Goal: Task Accomplishment & Management: Manage account settings

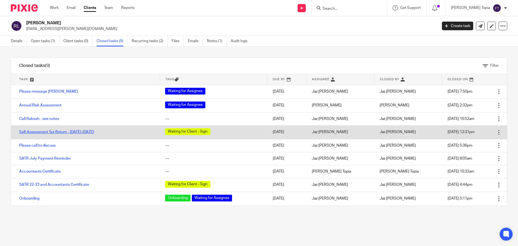
click at [51, 130] on link "Self Assessment Tax Return - [DATE]-[DATE]" at bounding box center [56, 132] width 75 height 4
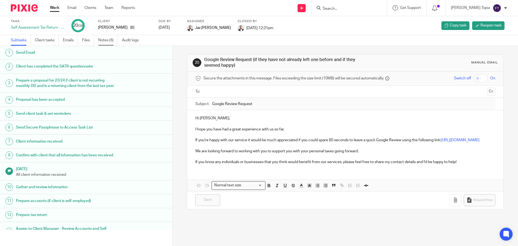
click at [108, 39] on link "Notes (6)" at bounding box center [108, 40] width 20 height 11
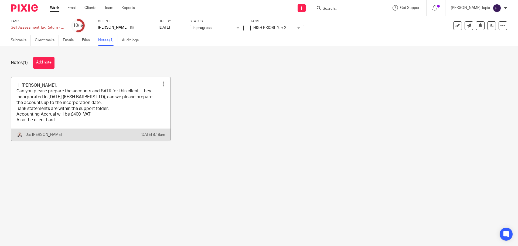
click at [88, 90] on link at bounding box center [90, 108] width 159 height 63
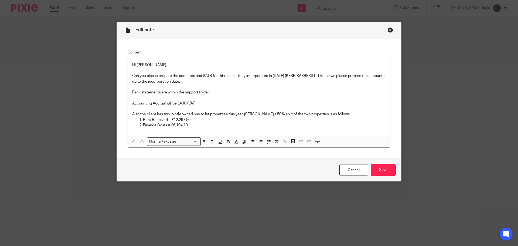
click at [388, 29] on div "Close this dialog window" at bounding box center [390, 29] width 5 height 5
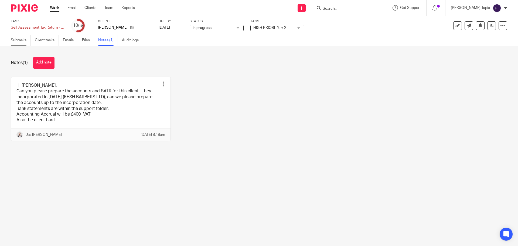
click at [17, 38] on link "Subtasks" at bounding box center [21, 40] width 20 height 11
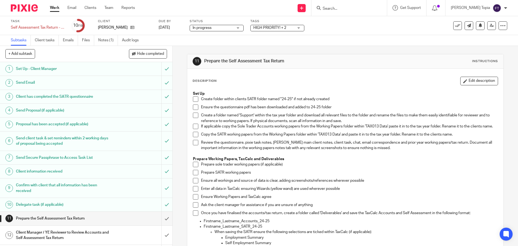
click at [193, 97] on span at bounding box center [195, 98] width 5 height 5
click at [193, 107] on span at bounding box center [195, 106] width 5 height 5
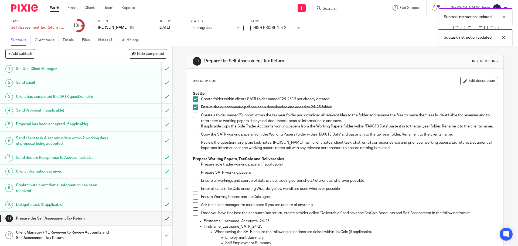
click at [193, 115] on span at bounding box center [195, 115] width 5 height 5
click at [193, 126] on span at bounding box center [195, 126] width 5 height 5
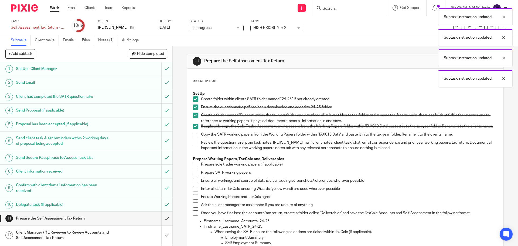
click at [195, 137] on span at bounding box center [195, 134] width 5 height 5
click at [194, 144] on span at bounding box center [195, 142] width 5 height 5
click at [193, 167] on span at bounding box center [195, 164] width 5 height 5
click at [193, 173] on span at bounding box center [195, 172] width 5 height 5
click at [193, 191] on span at bounding box center [195, 188] width 5 height 5
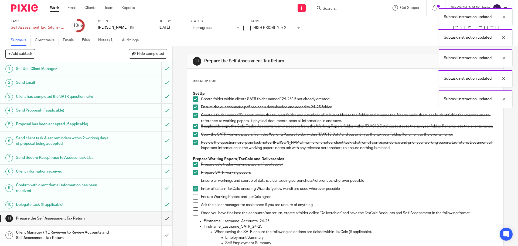
click at [195, 183] on span at bounding box center [195, 180] width 5 height 5
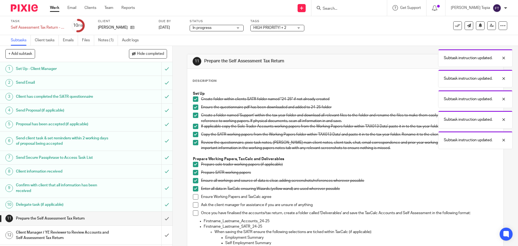
click at [195, 199] on span at bounding box center [195, 196] width 5 height 5
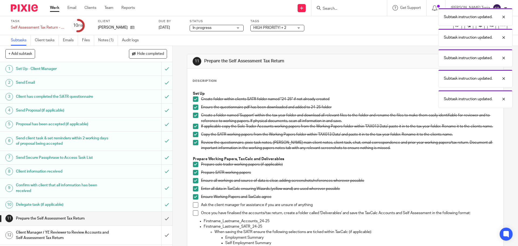
drag, startPoint x: 195, startPoint y: 207, endPoint x: 195, endPoint y: 216, distance: 8.9
click at [194, 207] on span at bounding box center [195, 204] width 5 height 5
click at [195, 216] on span at bounding box center [195, 212] width 5 height 5
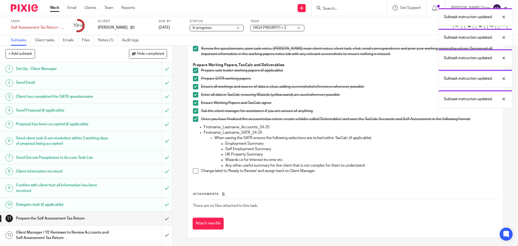
click at [193, 173] on span at bounding box center [195, 170] width 5 height 5
click at [288, 29] on div "Subtask instruction updated. Subtask instruction updated. Subtask instruction u…" at bounding box center [386, 56] width 254 height 103
click at [297, 28] on div "Subtask instruction updated. Subtask instruction updated. Subtask instruction u…" at bounding box center [386, 56] width 254 height 103
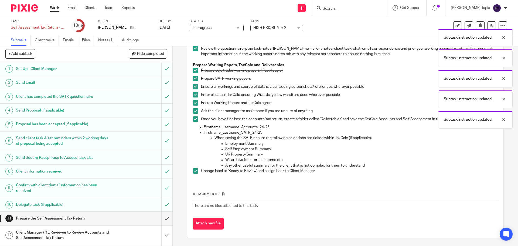
click at [298, 27] on div "Subtask instruction updated. Subtask instruction updated. Subtask instruction u…" at bounding box center [386, 66] width 254 height 123
click at [160, 219] on input "submit" at bounding box center [86, 218] width 172 height 13
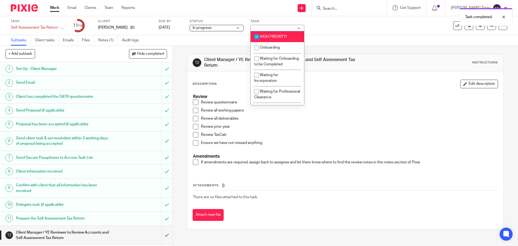
click at [257, 37] on input "checkbox" at bounding box center [257, 37] width 10 height 10
checkbox input "false"
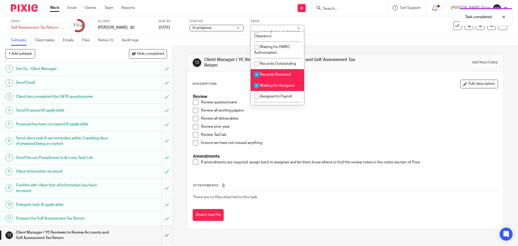
scroll to position [78, 0]
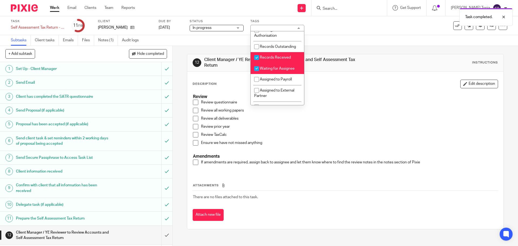
click at [258, 63] on input "checkbox" at bounding box center [257, 57] width 10 height 10
checkbox input "false"
click at [259, 74] on input "checkbox" at bounding box center [257, 68] width 10 height 10
checkbox input "false"
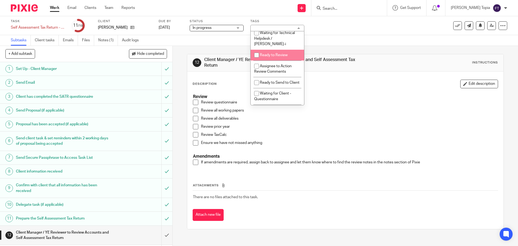
scroll to position [185, 0]
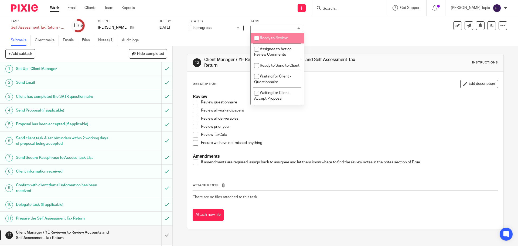
click at [257, 39] on input "checkbox" at bounding box center [257, 38] width 10 height 10
checkbox input "true"
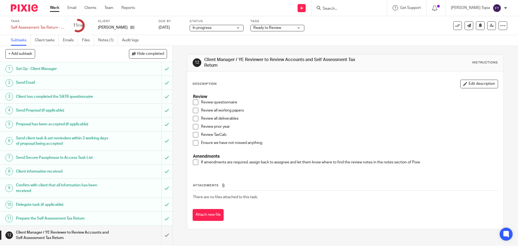
click at [177, 67] on div "12 Client Manager / YE Reviewer to Review Accounts and Self Assessment Tax Retu…" at bounding box center [345, 146] width 345 height 200
click at [490, 26] on icon at bounding box center [492, 25] width 4 height 4
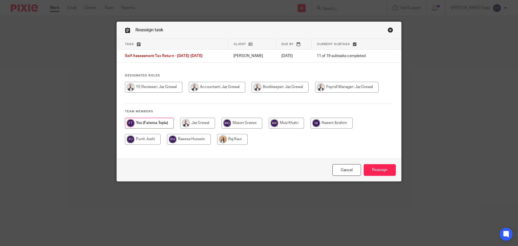
click at [199, 87] on input "radio" at bounding box center [217, 87] width 56 height 11
radio input "true"
click at [375, 169] on input "Reassign" at bounding box center [380, 170] width 32 height 12
click at [389, 30] on link "Close this dialog window" at bounding box center [390, 30] width 5 height 7
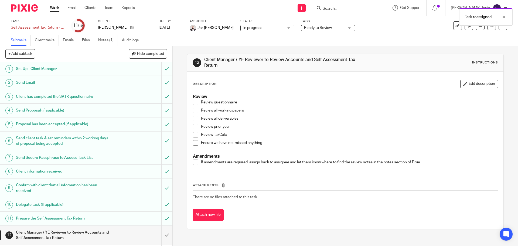
click at [31, 5] on img at bounding box center [24, 7] width 27 height 7
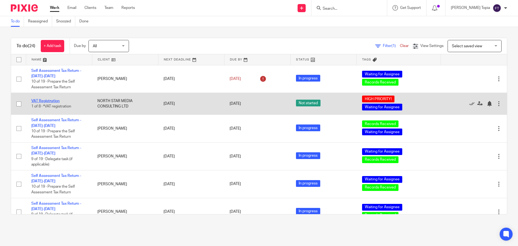
click at [42, 100] on link "VAT Registration" at bounding box center [45, 101] width 28 height 4
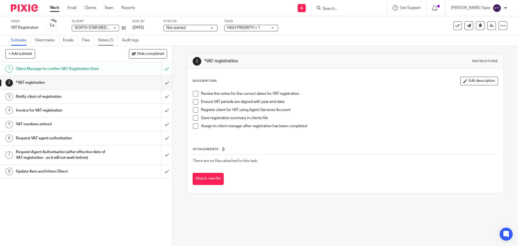
click at [111, 40] on link "Notes (1)" at bounding box center [108, 40] width 20 height 11
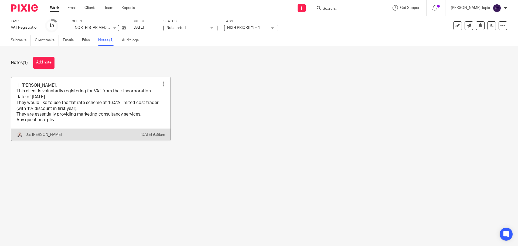
click at [77, 111] on link at bounding box center [90, 108] width 159 height 63
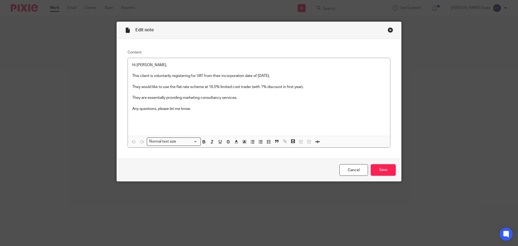
click at [388, 31] on div "Close this dialog window" at bounding box center [390, 29] width 5 height 5
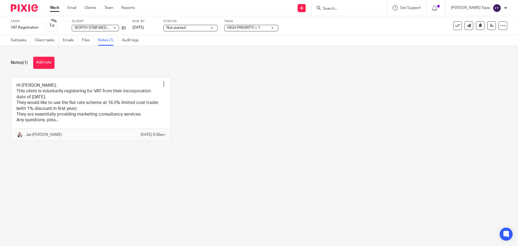
click at [349, 7] on input "Search" at bounding box center [346, 8] width 49 height 5
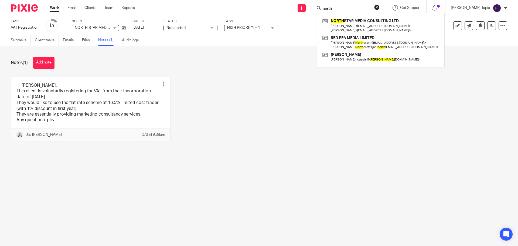
type input "north"
click at [275, 135] on div "Hi [PERSON_NAME], This client is voluntarily registering for VAT from their inc…" at bounding box center [254, 113] width 505 height 72
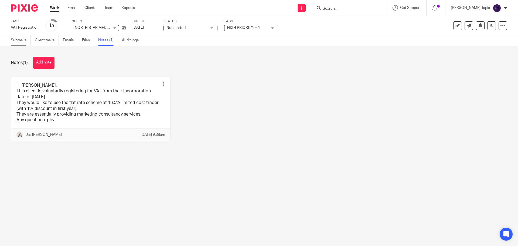
click at [19, 40] on link "Subtasks" at bounding box center [21, 40] width 20 height 11
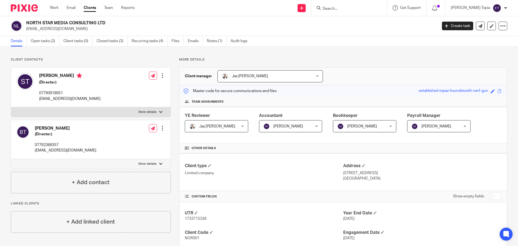
drag, startPoint x: 107, startPoint y: 23, endPoint x: 27, endPoint y: 21, distance: 79.6
click at [27, 21] on h2 "NORTH STAR MEDIA CONSULTING LTD" at bounding box center [189, 23] width 326 height 6
copy h2 "NORTH STAR MEDIA CONSULTING LTD"
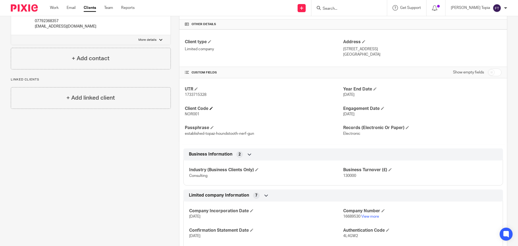
scroll to position [108, 0]
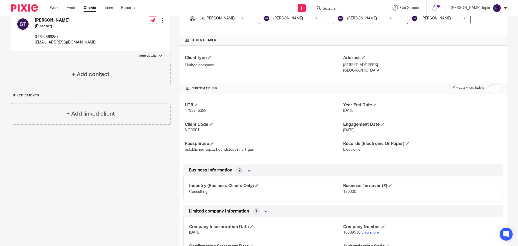
click at [195, 109] on span "1733715328" at bounding box center [196, 111] width 22 height 4
copy span "1733715328"
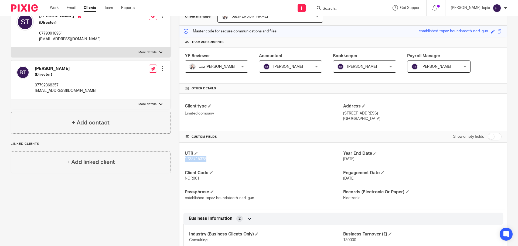
scroll to position [0, 0]
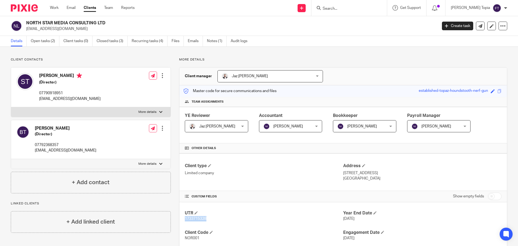
drag, startPoint x: 65, startPoint y: 76, endPoint x: 40, endPoint y: 74, distance: 25.4
click at [40, 74] on h4 "Simon Taylor" at bounding box center [70, 76] width 62 height 7
copy h4 "Simon Taylor"
click at [162, 111] on label "More details" at bounding box center [90, 112] width 159 height 10
click at [11, 107] on input "More details" at bounding box center [11, 107] width 0 height 0
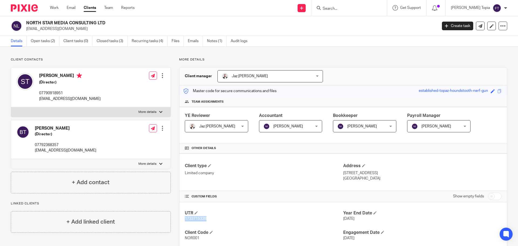
checkbox input "true"
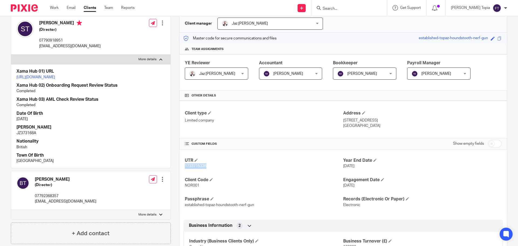
scroll to position [54, 0]
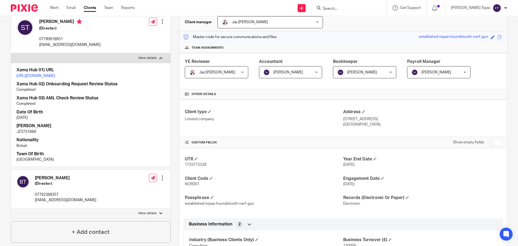
click at [28, 134] on p "JZ373168A" at bounding box center [90, 131] width 149 height 5
copy p "JZ373168A"
drag, startPoint x: 486, startPoint y: 118, endPoint x: 341, endPoint y: 117, distance: 144.4
click at [343, 117] on p "West House, Brightling Road, Robertsbridge, East Sussex, United Kingdom, TN32 5…" at bounding box center [422, 118] width 158 height 5
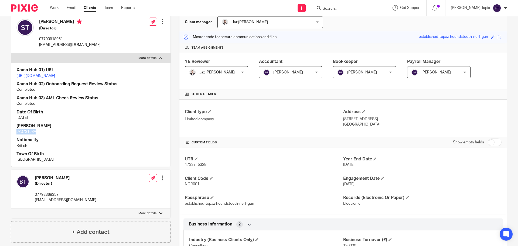
copy p "West House, Brightling Road, Robertsbridge, East Sussex, United Kingdom, TN32 5…"
drag, startPoint x: 91, startPoint y: 45, endPoint x: 39, endPoint y: 48, distance: 51.9
click at [39, 48] on div "Simon Taylor (Director) 07790918951 simonjohntaylor1@gmail.com Edit contact Cre…" at bounding box center [90, 33] width 159 height 40
copy p "simonjohntaylor1@gmail.com"
click at [55, 36] on p "07790918951" at bounding box center [70, 38] width 62 height 5
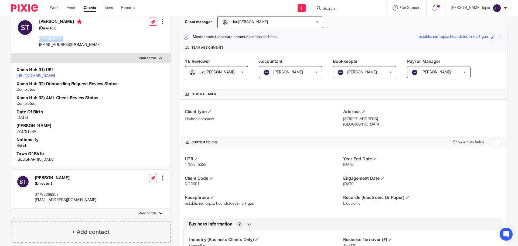
click at [55, 36] on p "07790918951" at bounding box center [70, 38] width 62 height 5
copy p "07790918951"
drag, startPoint x: 94, startPoint y: 45, endPoint x: 39, endPoint y: 47, distance: 55.6
click at [39, 47] on div "Simon Taylor (Director) 07790918951 simonjohntaylor1@gmail.com Edit contact Cre…" at bounding box center [90, 33] width 159 height 40
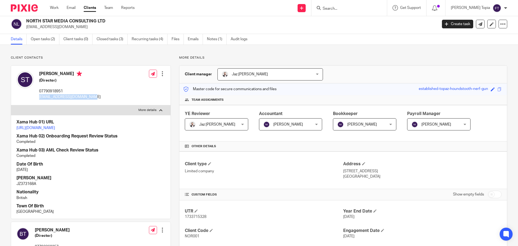
scroll to position [0, 0]
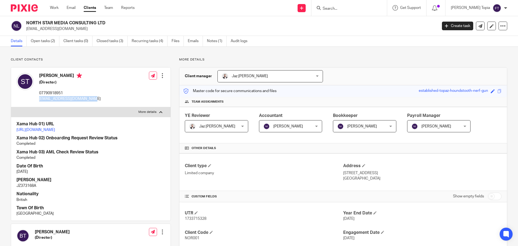
copy p "simonjohntaylor1@gmail.com"
click at [56, 92] on p "07790918951" at bounding box center [70, 92] width 62 height 5
copy p "07790918951"
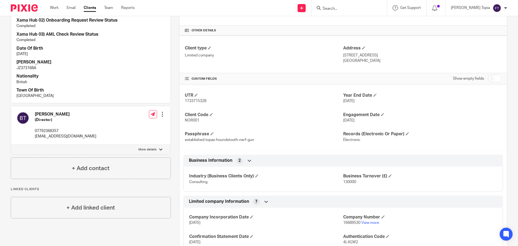
scroll to position [189, 0]
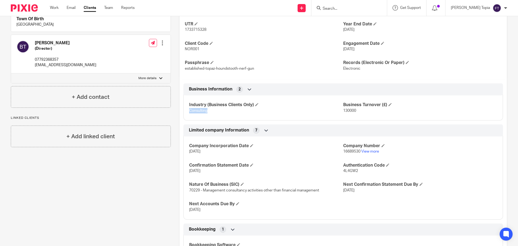
drag, startPoint x: 207, startPoint y: 112, endPoint x: 188, endPoint y: 110, distance: 19.3
click at [189, 110] on p "Consulting" at bounding box center [266, 110] width 154 height 5
copy span "Consulting"
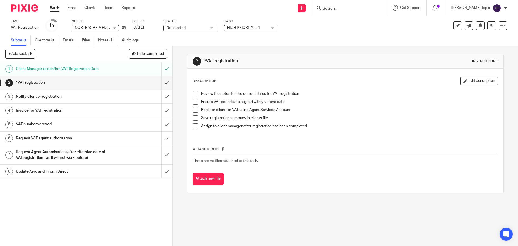
click at [194, 94] on span at bounding box center [195, 93] width 5 height 5
click at [193, 102] on span at bounding box center [195, 101] width 5 height 5
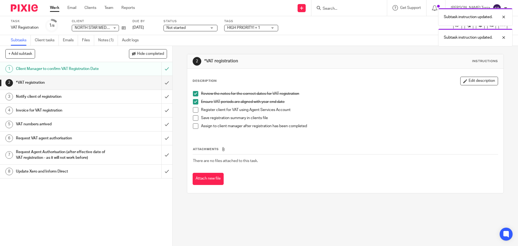
click at [195, 109] on span at bounding box center [195, 109] width 5 height 5
click at [195, 116] on span at bounding box center [195, 117] width 5 height 5
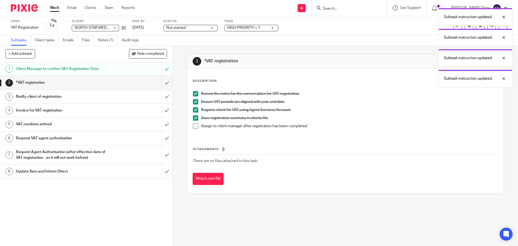
click at [195, 126] on span at bounding box center [195, 125] width 5 height 5
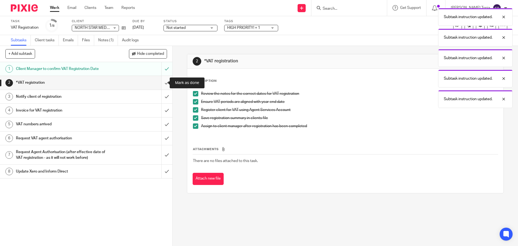
click at [162, 82] on input "submit" at bounding box center [86, 82] width 172 height 13
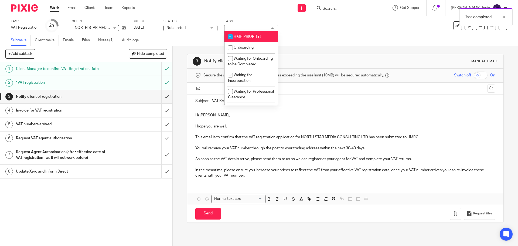
click at [230, 38] on input "checkbox" at bounding box center [230, 37] width 10 height 10
checkbox input "false"
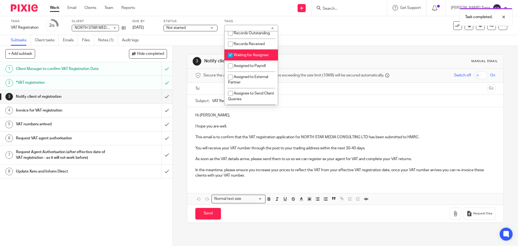
scroll to position [105, 0]
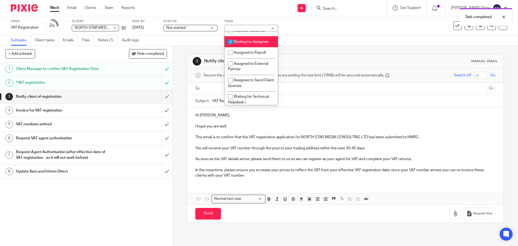
click at [231, 47] on input "checkbox" at bounding box center [230, 42] width 10 height 10
checkbox input "false"
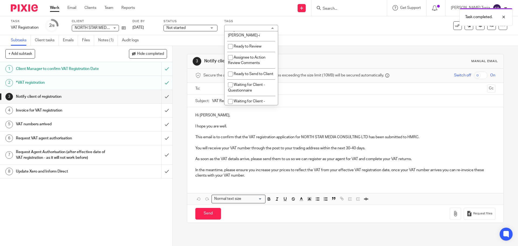
scroll to position [183, 0]
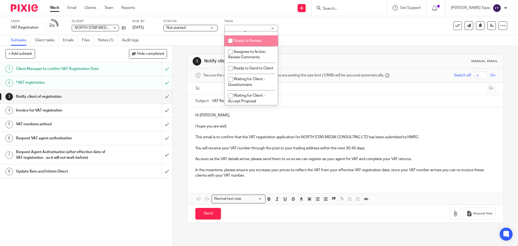
click at [229, 42] on input "checkbox" at bounding box center [230, 41] width 10 height 10
checkbox input "true"
click at [363, 29] on div "Task VAT Registration Save VAT Registration 2 /8 Client NORTH STAR MEDIA CONSUL…" at bounding box center [218, 25] width 414 height 13
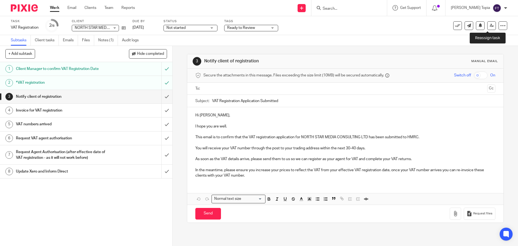
drag, startPoint x: 486, startPoint y: 26, endPoint x: 483, endPoint y: 26, distance: 3.3
click at [490, 26] on icon at bounding box center [492, 25] width 4 height 4
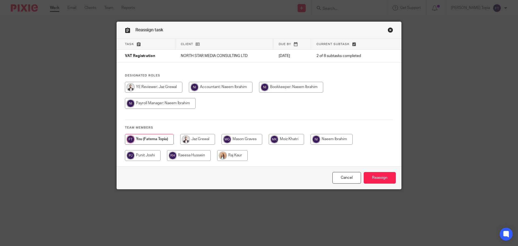
click at [202, 138] on input "radio" at bounding box center [197, 139] width 35 height 11
radio input "true"
click at [370, 177] on input "Reassign" at bounding box center [380, 178] width 32 height 12
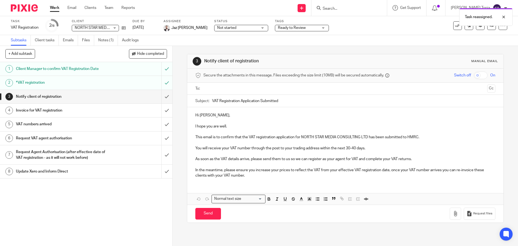
click at [56, 6] on link "Work" at bounding box center [54, 7] width 9 height 5
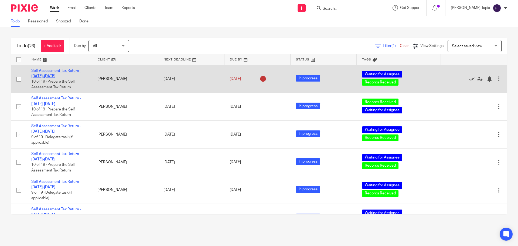
click at [55, 70] on link "Self Assessment Tax Return - [DATE]-[DATE]" at bounding box center [56, 73] width 50 height 9
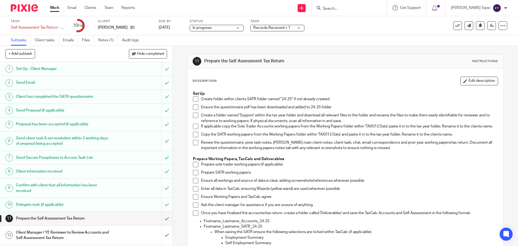
click at [381, 194] on div "Enter all data in TaxCalc ensuring Wizards (yellow wand) are used wherever poss…" at bounding box center [349, 190] width 297 height 8
